Goal: Task Accomplishment & Management: Complete application form

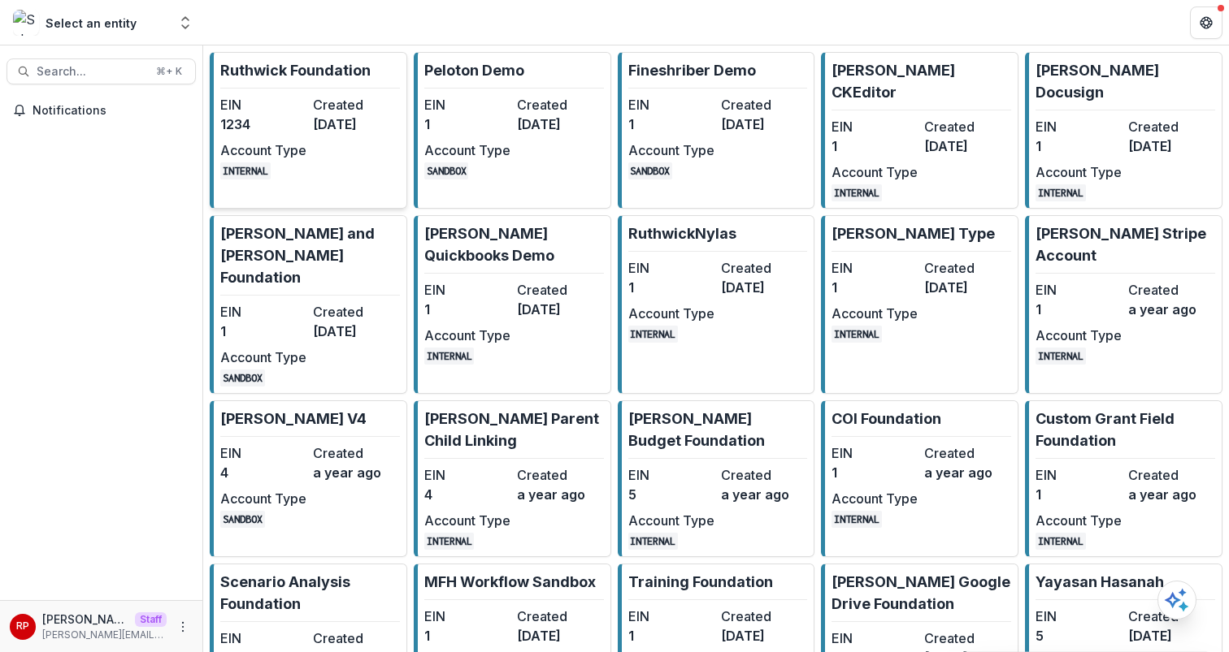
click at [288, 134] on div "EIN 1234 Created [DATE] Account Type INTERNAL" at bounding box center [309, 137] width 179 height 85
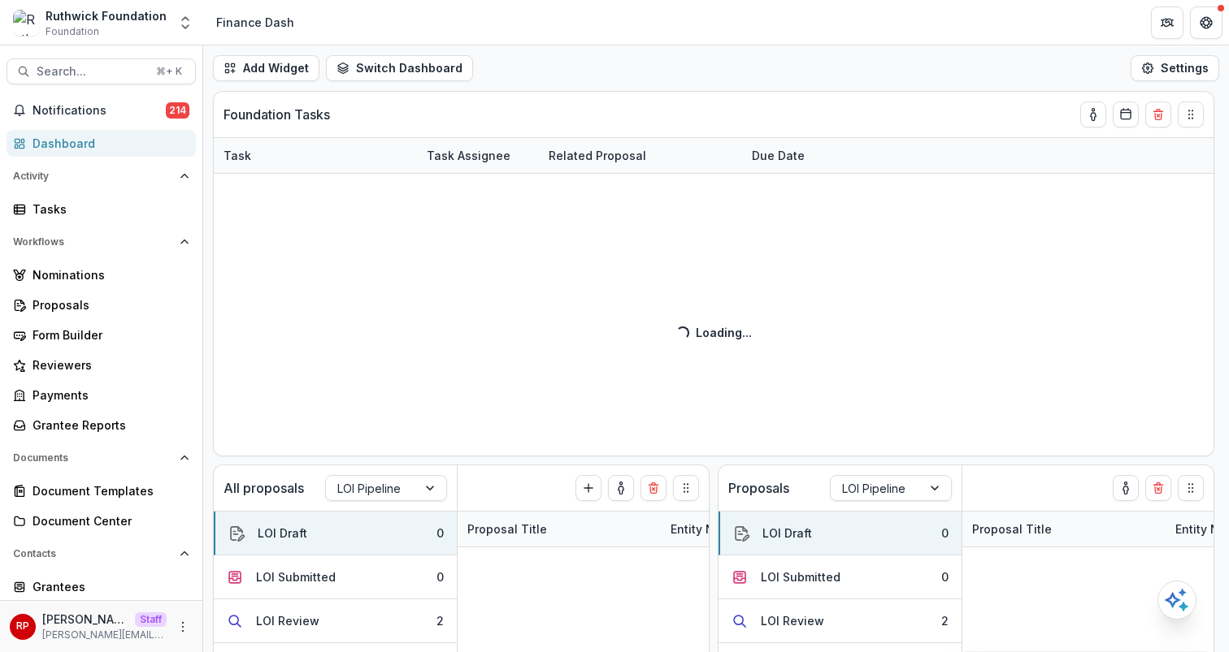
click at [579, 74] on div "Add Widget Switch Dashboard new dashboard My other 1 Finance Dash New Dashboard…" at bounding box center [715, 69] width 1025 height 46
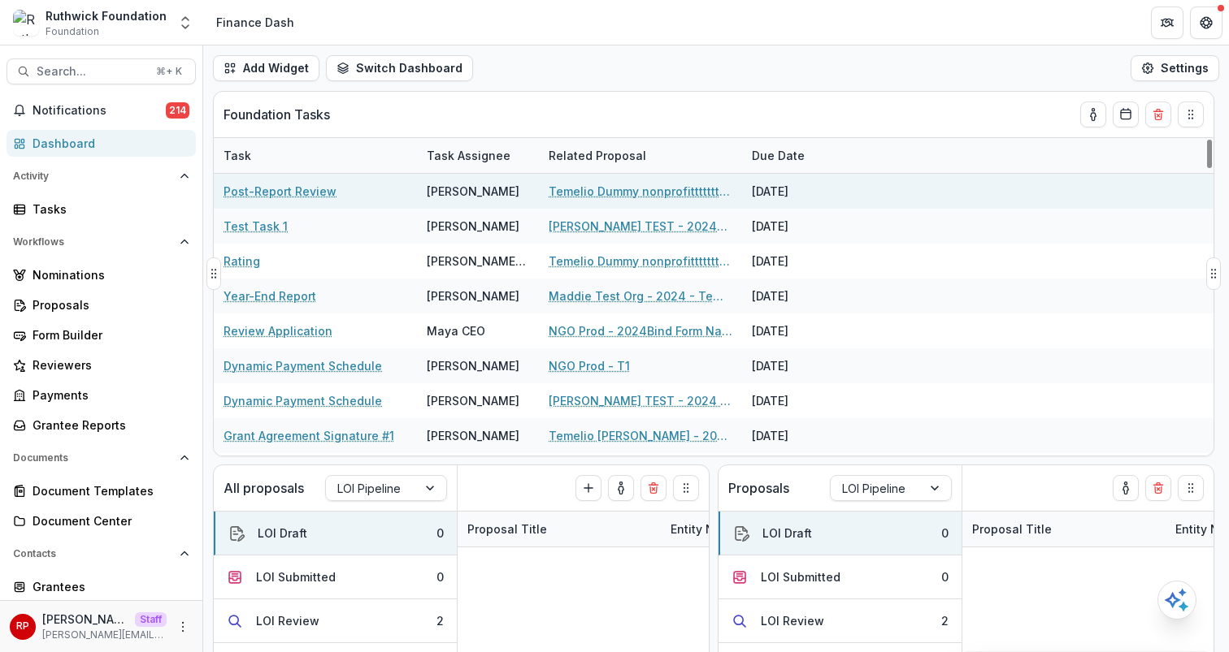
click at [608, 197] on link "Temelio Dummy nonprofittttttttt a4 sda16s5d" at bounding box center [640, 191] width 184 height 17
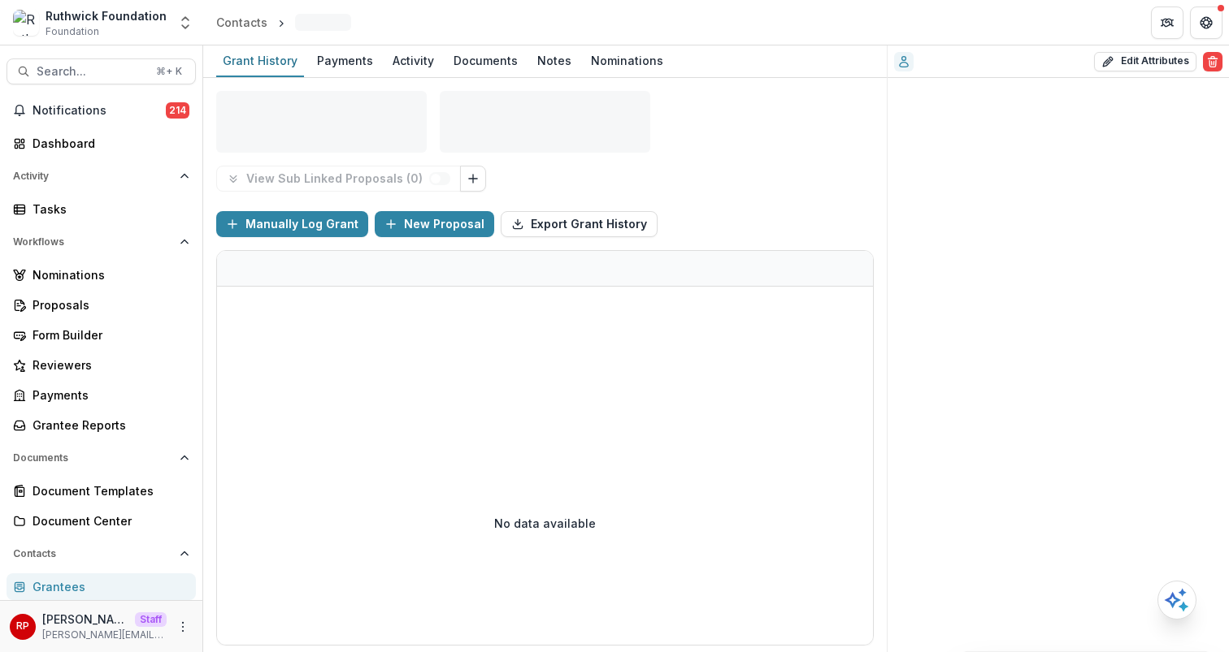
click at [691, 168] on div "View Sub Linked Proposals ( 0 )" at bounding box center [544, 179] width 657 height 26
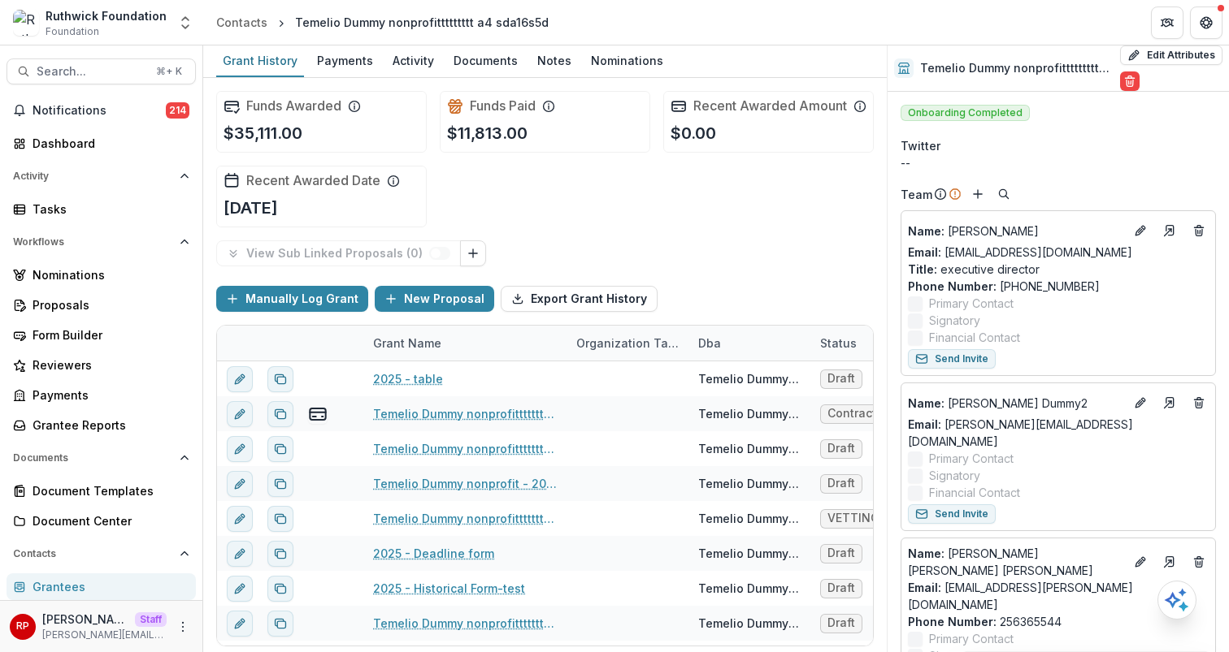
click at [764, 214] on div "Funds Awarded $35,111.00 Funds Paid $11,813.00 Recent Awarded Amount $0.00 Rece…" at bounding box center [544, 159] width 657 height 163
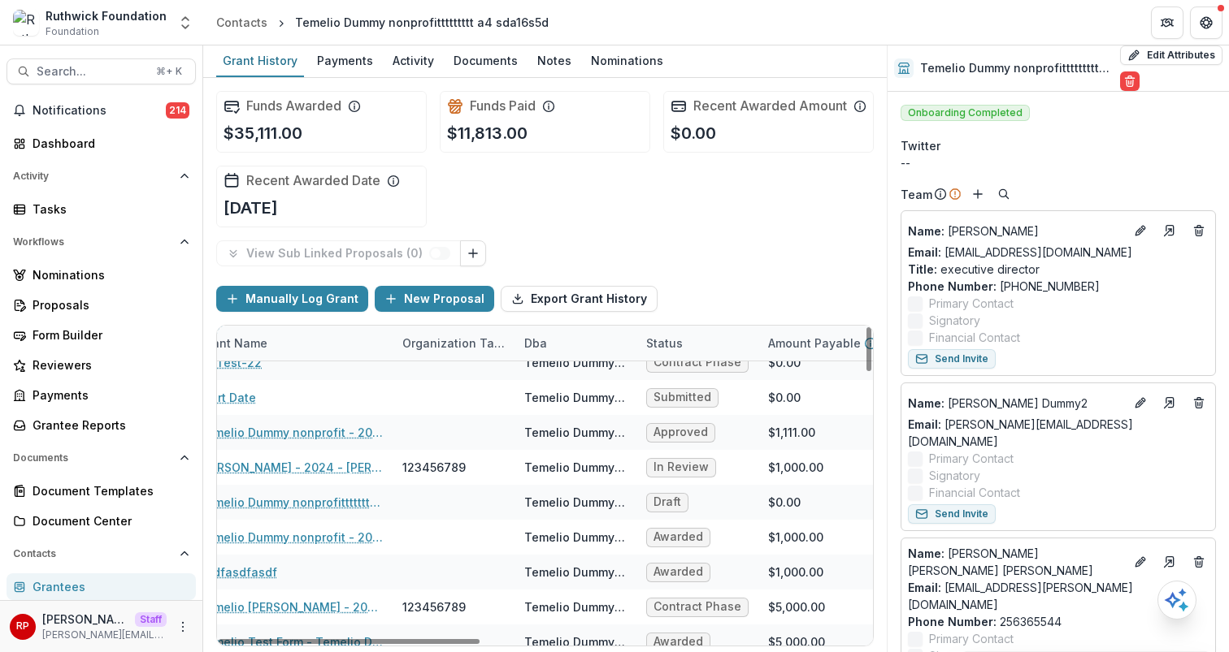
scroll to position [1938, 0]
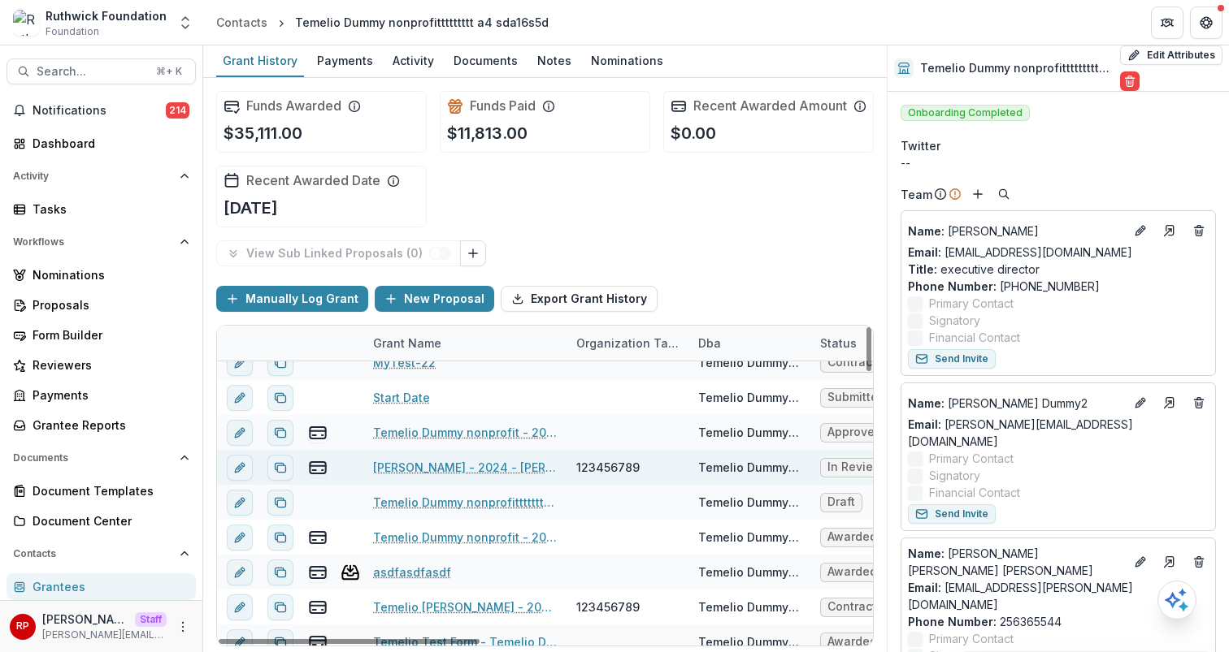
click at [499, 476] on link "[PERSON_NAME] - 2024 - [PERSON_NAME] Test Form" at bounding box center [465, 467] width 184 height 17
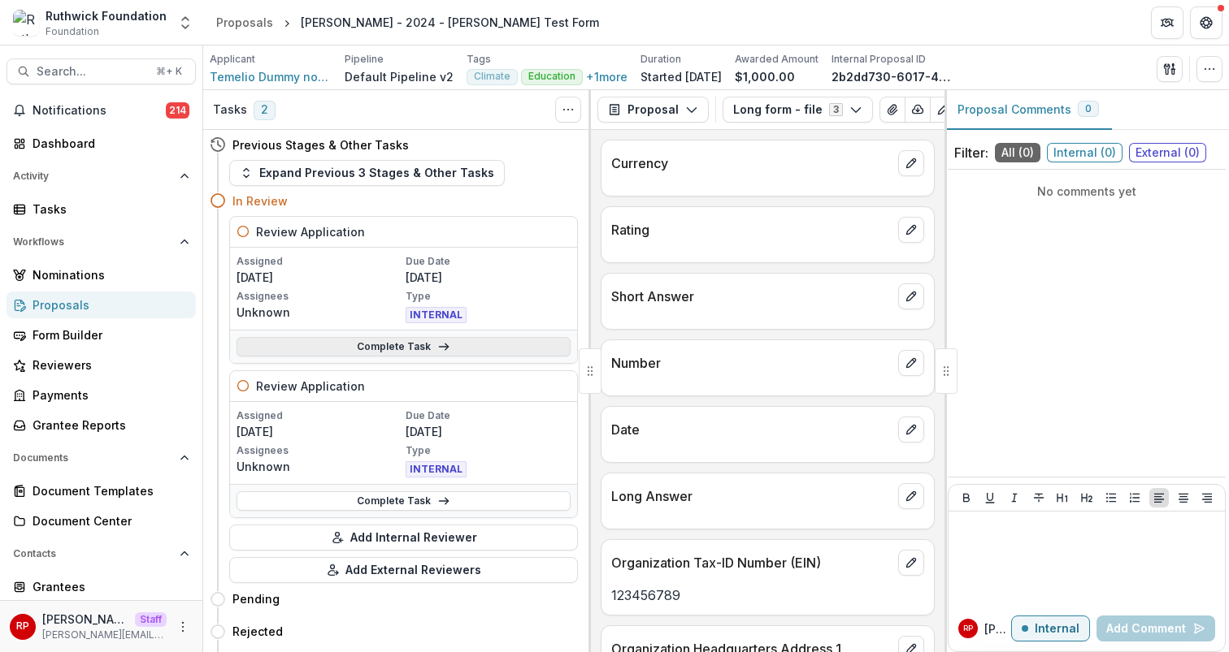
click at [488, 345] on link "Complete Task" at bounding box center [403, 347] width 334 height 20
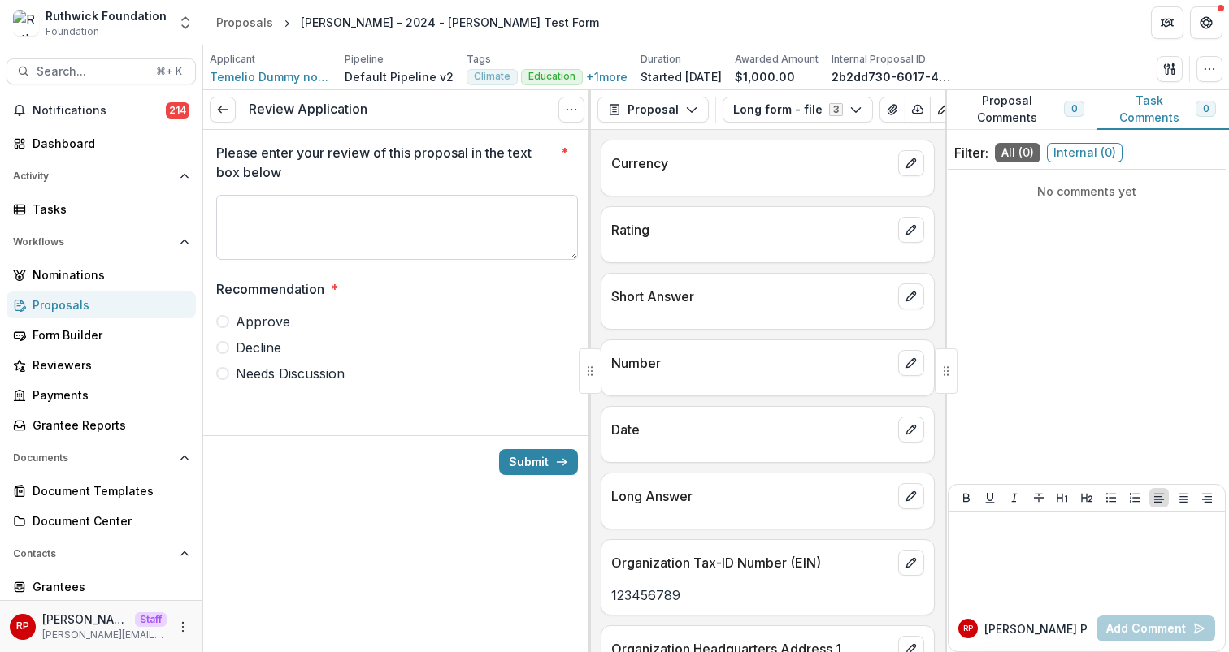
click at [371, 233] on textarea "Please enter your review of this proposal in the text box below *" at bounding box center [397, 227] width 362 height 65
click at [226, 115] on icon at bounding box center [222, 109] width 13 height 13
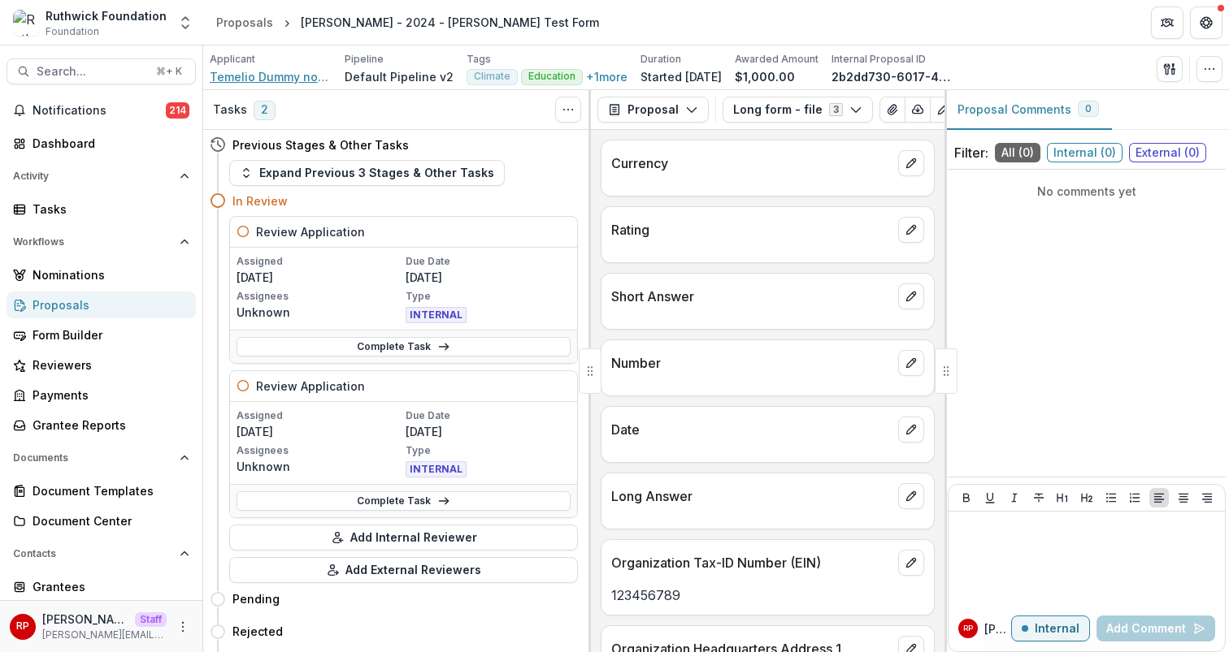
click at [291, 77] on span "Temelio Dummy nonprofittttttttt a4 sda16s5d" at bounding box center [271, 76] width 122 height 17
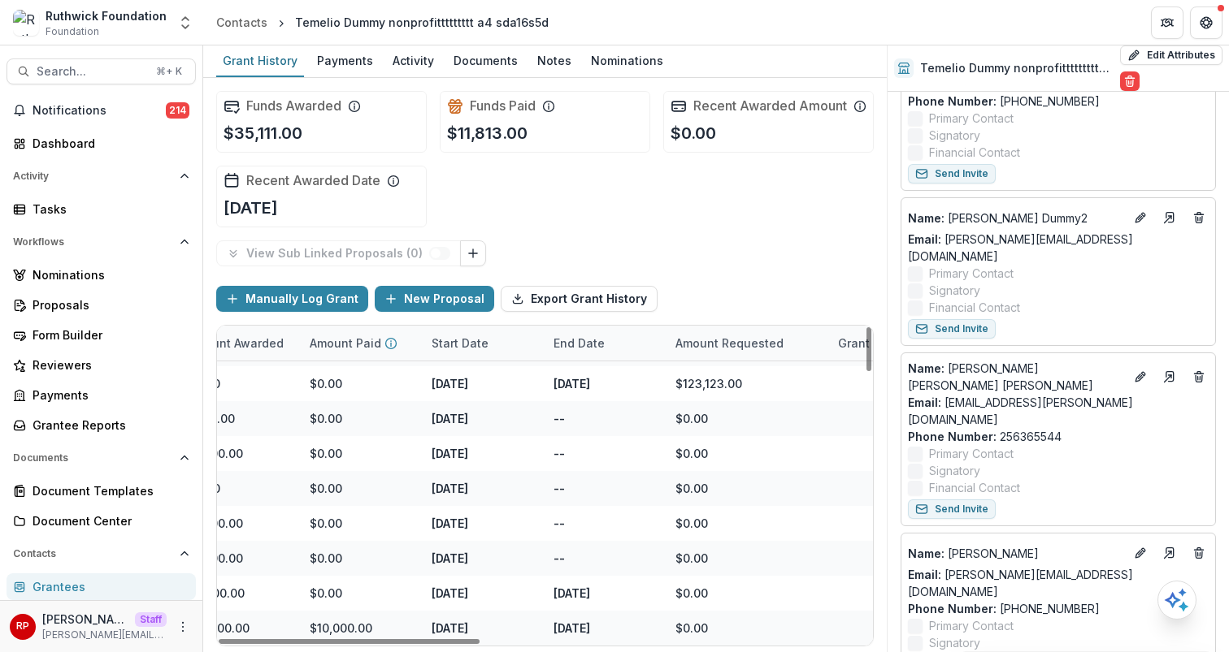
scroll to position [1952, 0]
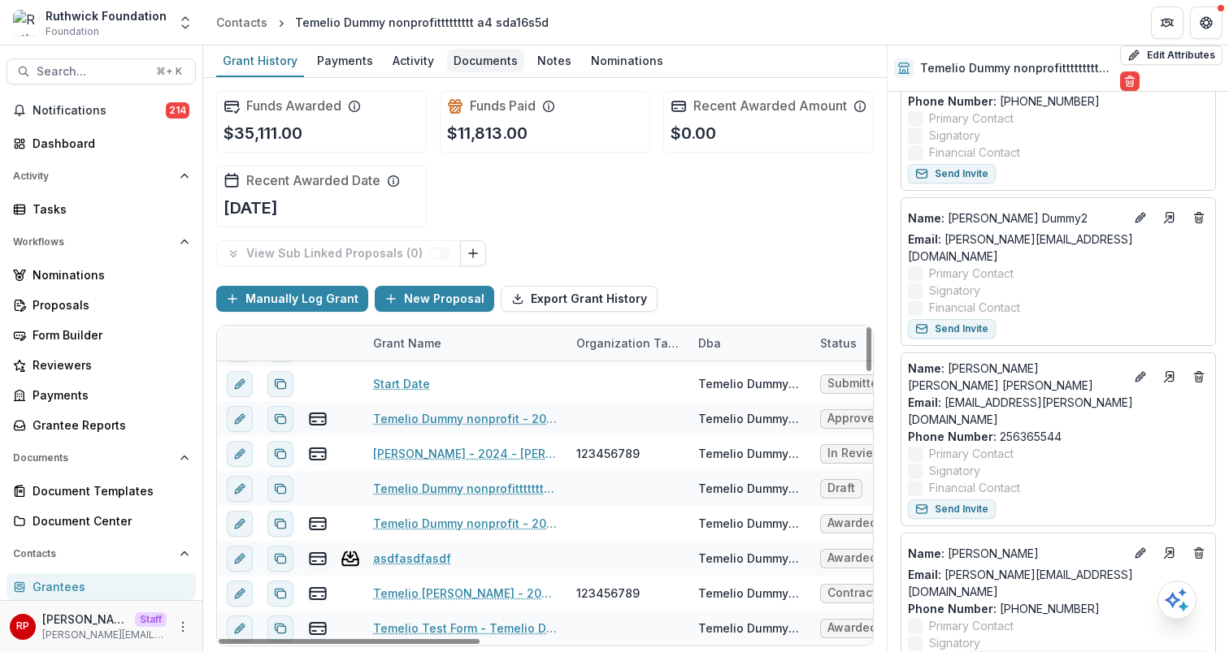
click at [476, 60] on div "Documents" at bounding box center [485, 61] width 77 height 24
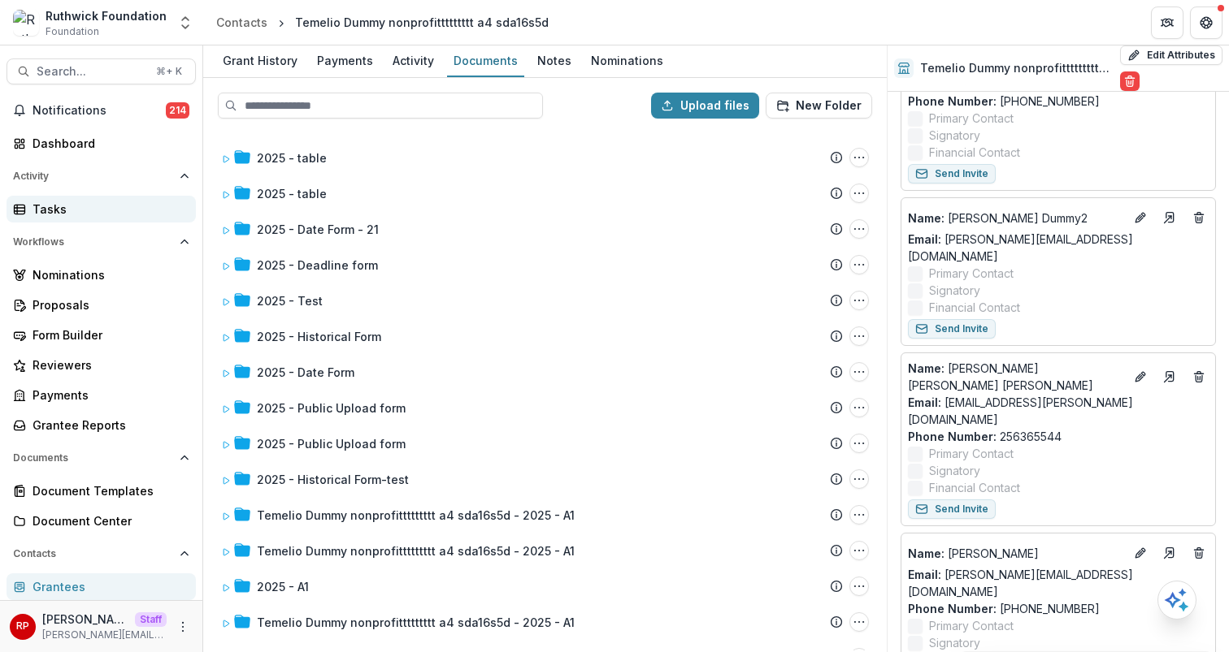
click at [151, 216] on div "Tasks" at bounding box center [108, 209] width 150 height 17
